Goal: Task Accomplishment & Management: Complete application form

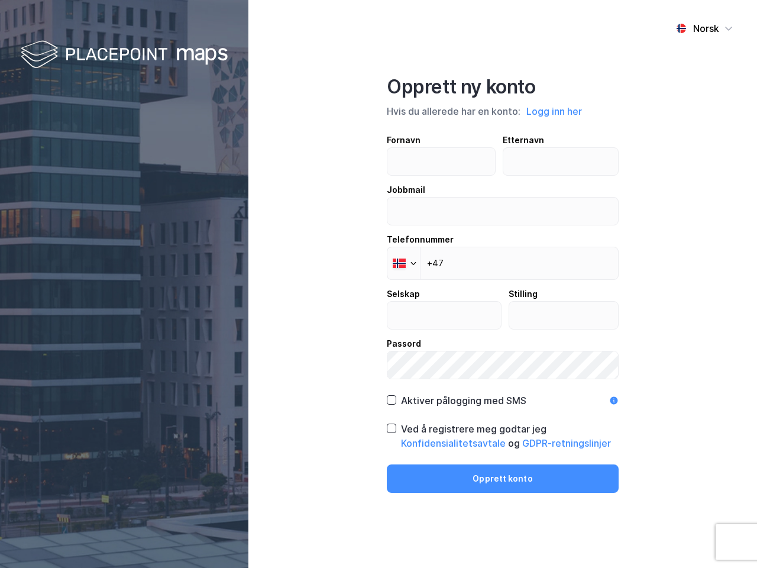
click at [379, 284] on div "Norsk Opprett ny konto Hvis du allerede har en konto: Logg inn her Fornavn Ette…" at bounding box center [502, 284] width 509 height 568
click at [124, 55] on img at bounding box center [124, 55] width 207 height 35
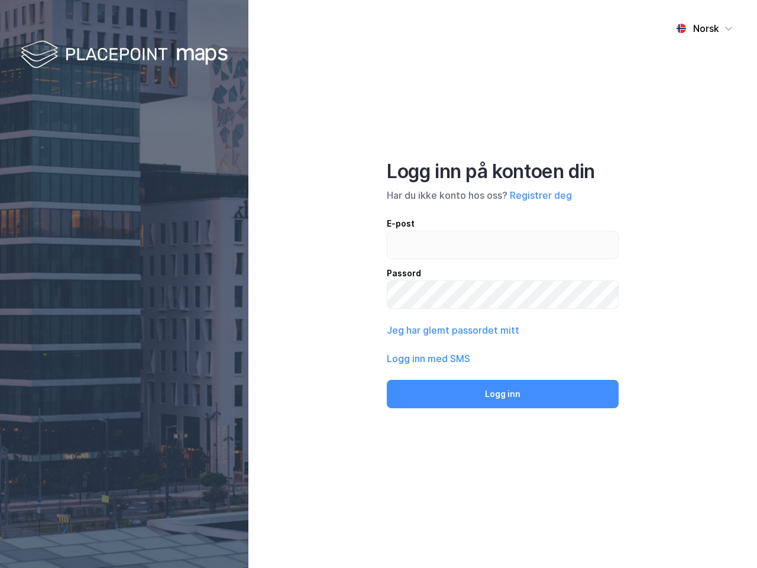
click at [705, 28] on div "Norsk" at bounding box center [706, 28] width 26 height 14
click at [555, 111] on div "Norsk Engelsk Norsk Logg inn på kontoen din Har du ikke konto hos oss? Registre…" at bounding box center [502, 284] width 509 height 568
click at [404, 263] on div "E-post Passord" at bounding box center [503, 263] width 232 height 92
click at [456, 401] on button "Logg inn" at bounding box center [503, 394] width 232 height 28
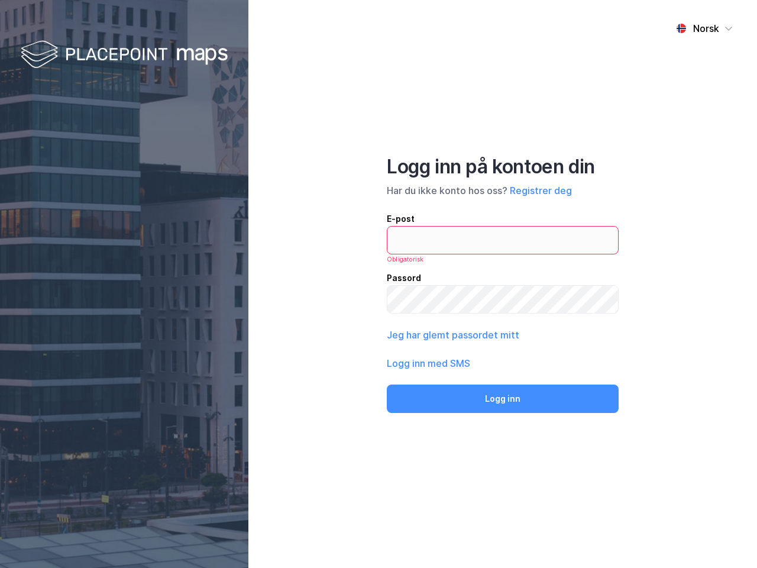
click at [503, 436] on div "Norsk Logg inn på kontoen din Har du ikke konto hos oss? Registrer deg E-post O…" at bounding box center [502, 284] width 509 height 568
click at [503, 479] on div "Norsk Logg inn på kontoen din Har du ikke konto hos oss? Registrer deg E-post O…" at bounding box center [502, 284] width 509 height 568
